Goal: Information Seeking & Learning: Check status

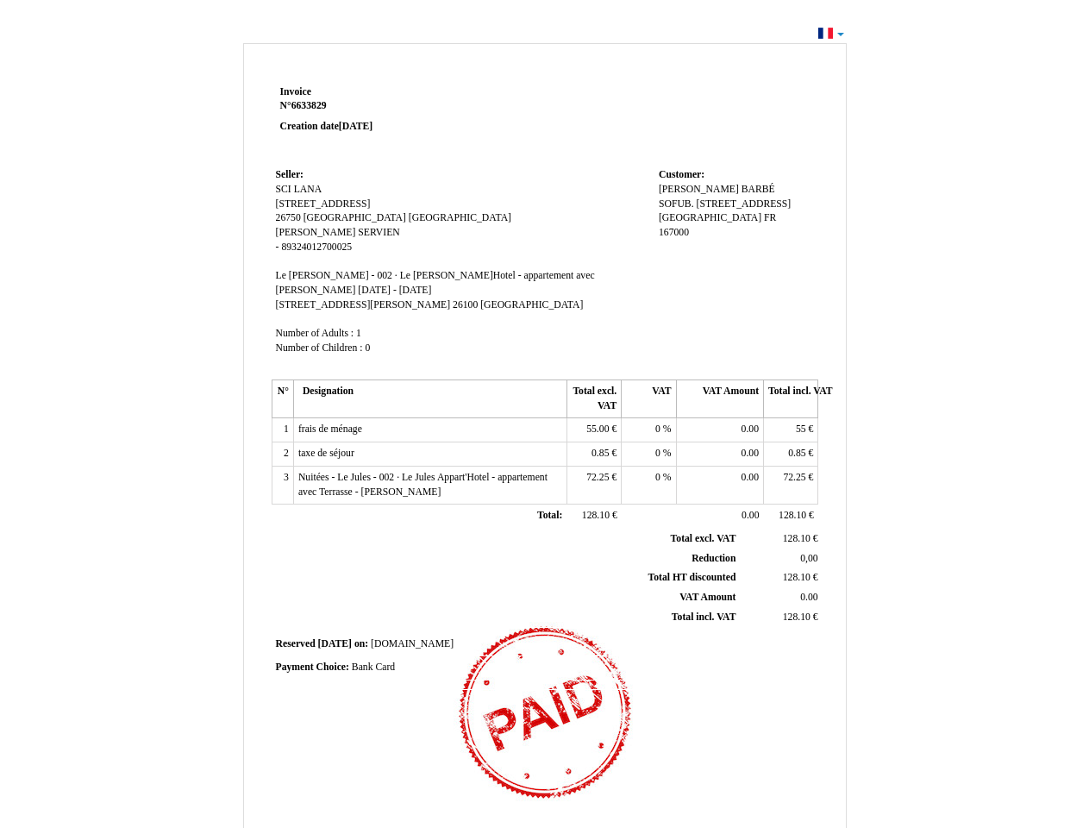
click at [296, 91] on span "Invoice" at bounding box center [295, 91] width 31 height 11
click at [311, 105] on span "6633829" at bounding box center [308, 105] width 35 height 11
click at [290, 174] on span "Seller:" at bounding box center [290, 174] width 28 height 11
click at [299, 189] on span "SCI LANA" at bounding box center [299, 189] width 47 height 11
click at [305, 204] on span "[STREET_ADDRESS]" at bounding box center [323, 203] width 95 height 11
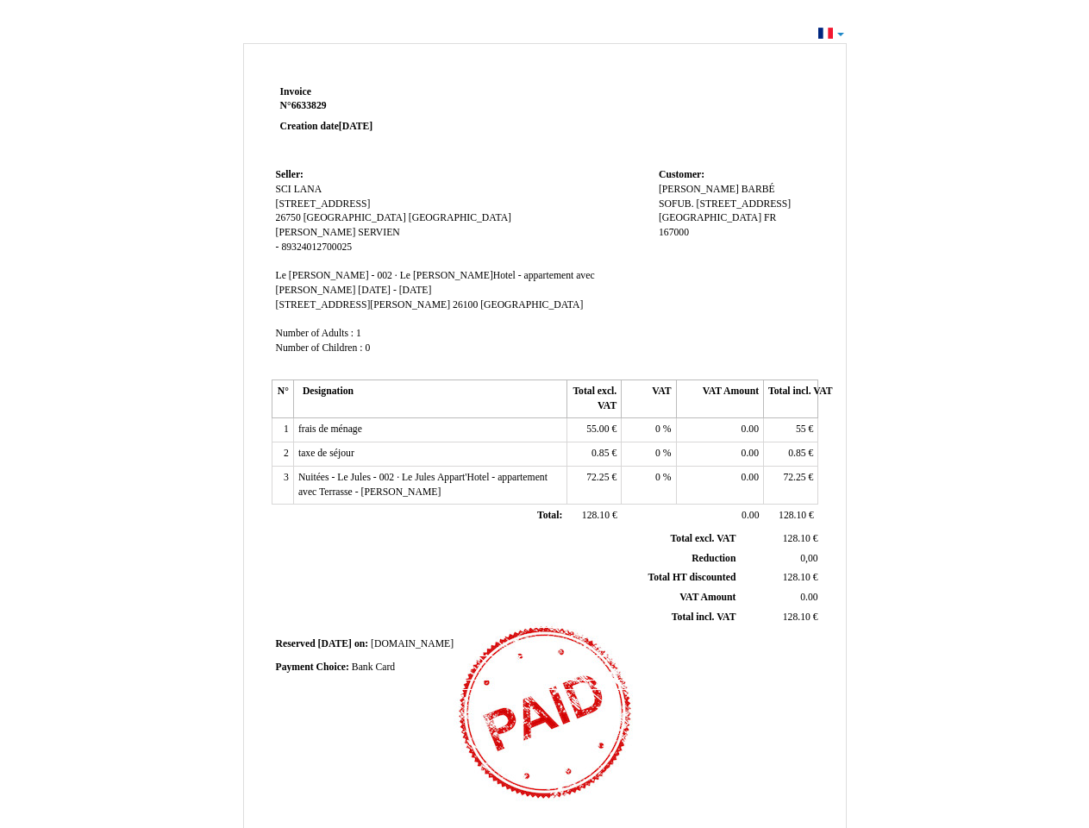
click at [290, 217] on span "26750" at bounding box center [288, 217] width 25 height 11
click at [351, 217] on span "[GEOGRAPHIC_DATA]" at bounding box center [355, 217] width 103 height 11
click at [413, 217] on span "[GEOGRAPHIC_DATA]" at bounding box center [460, 217] width 103 height 11
click at [293, 232] on span "[PERSON_NAME]" at bounding box center [316, 232] width 80 height 11
click at [358, 232] on span "SERVIEN" at bounding box center [378, 232] width 41 height 11
